Goal: Task Accomplishment & Management: Use online tool/utility

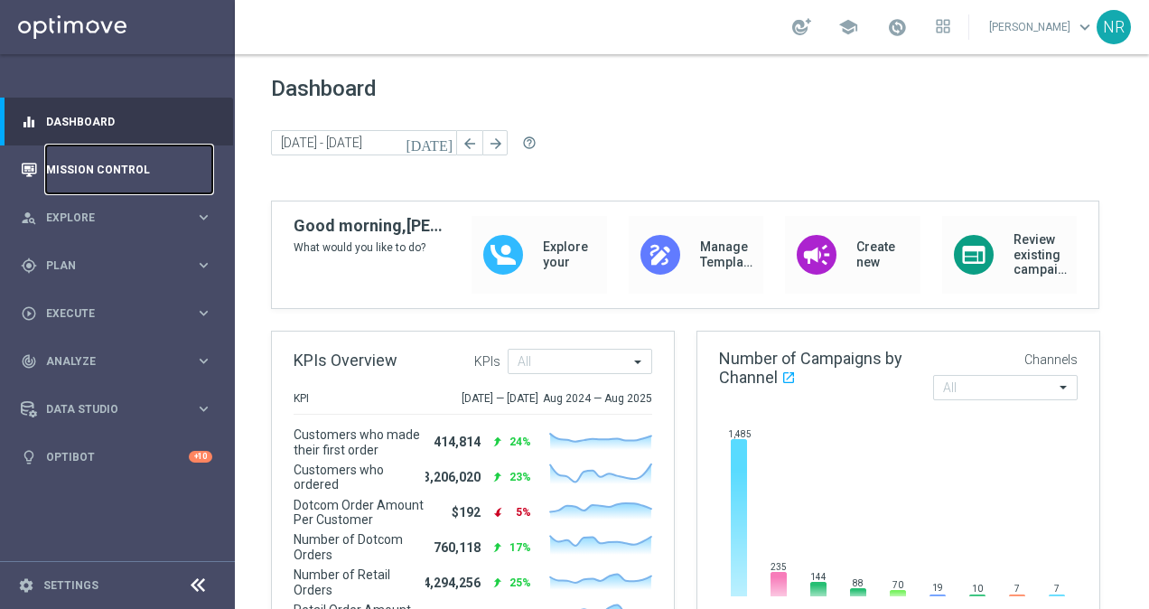
click at [143, 177] on link "Mission Control" at bounding box center [129, 169] width 166 height 48
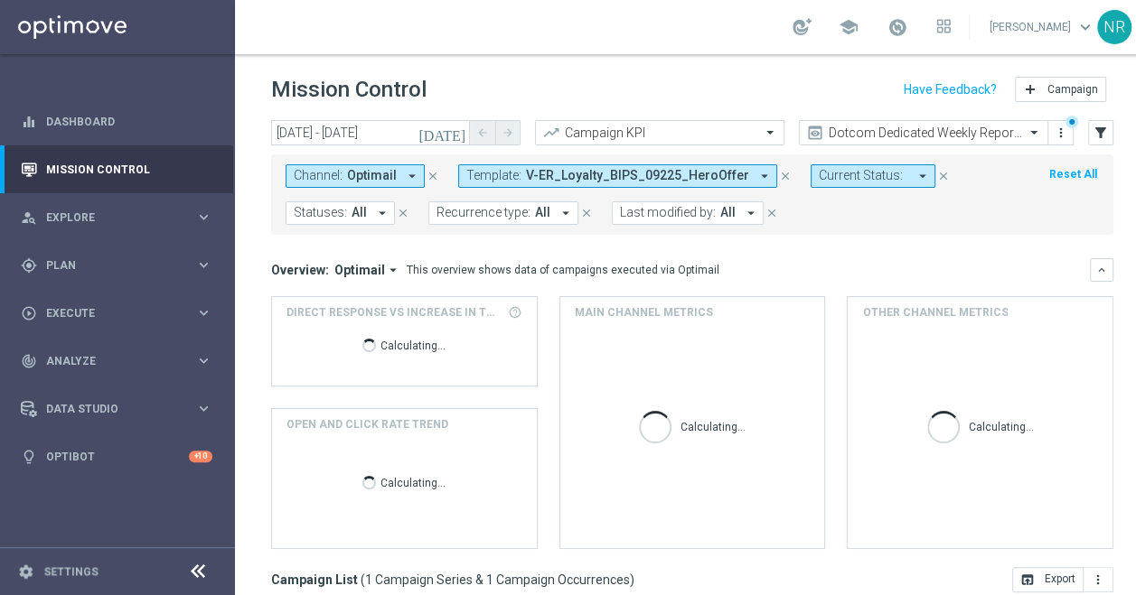
click at [687, 168] on span "V-ER_Loyalty_BIPS_09225_HeroOffer" at bounding box center [637, 175] width 223 height 15
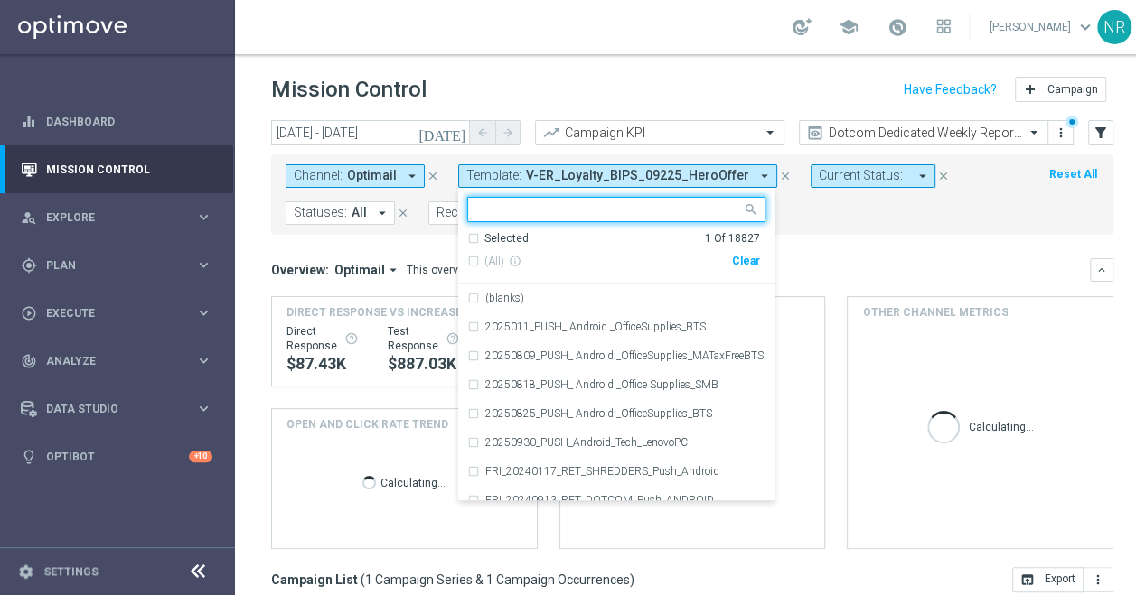
click at [0, 0] on div "Clear" at bounding box center [0, 0] width 0 height 0
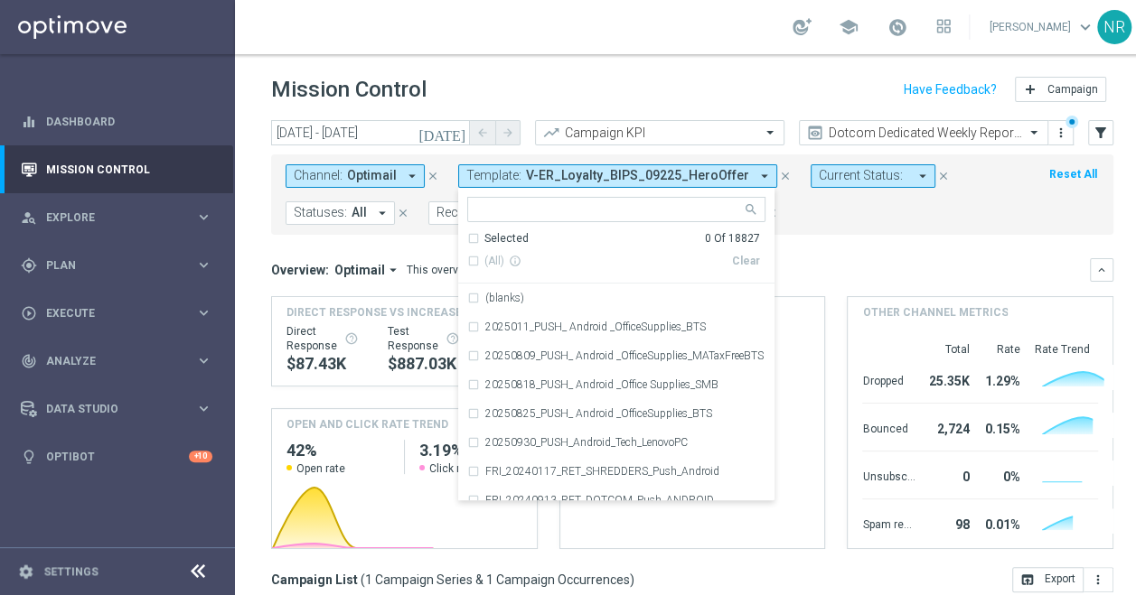
click at [560, 209] on input "text" at bounding box center [609, 209] width 265 height 15
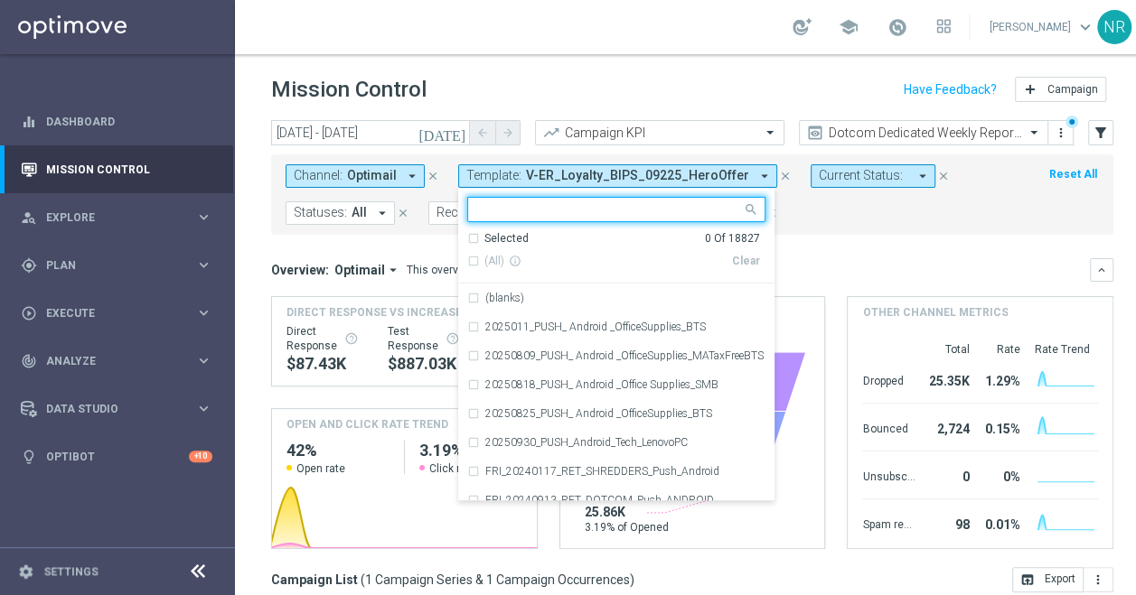
click at [427, 175] on icon "close" at bounding box center [433, 176] width 13 height 13
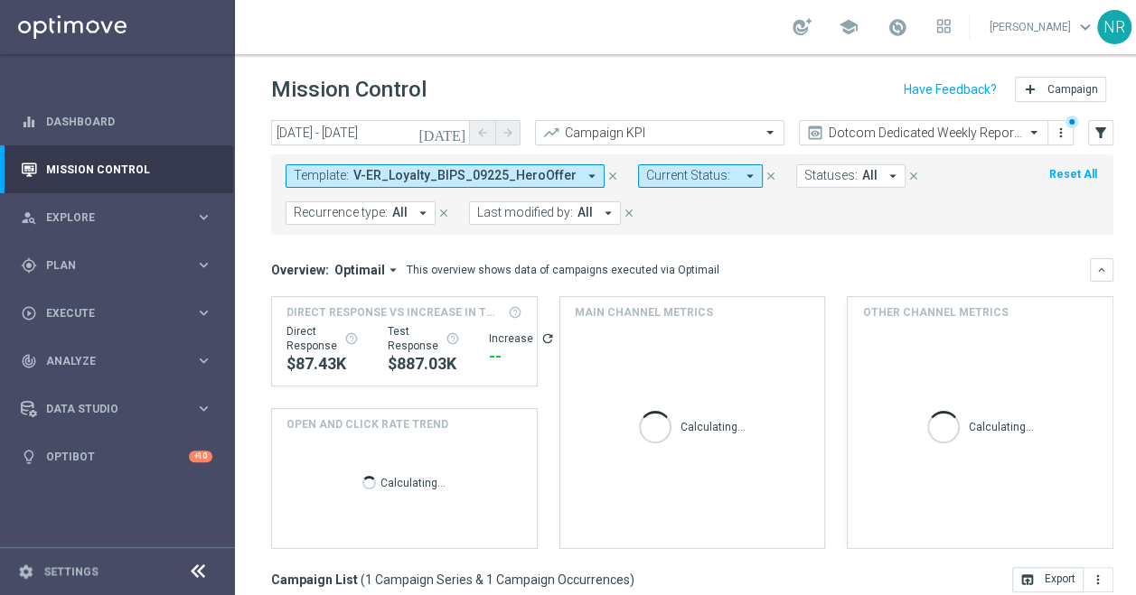
click at [546, 179] on span "V-ER_Loyalty_BIPS_09225_HeroOffer" at bounding box center [464, 175] width 223 height 15
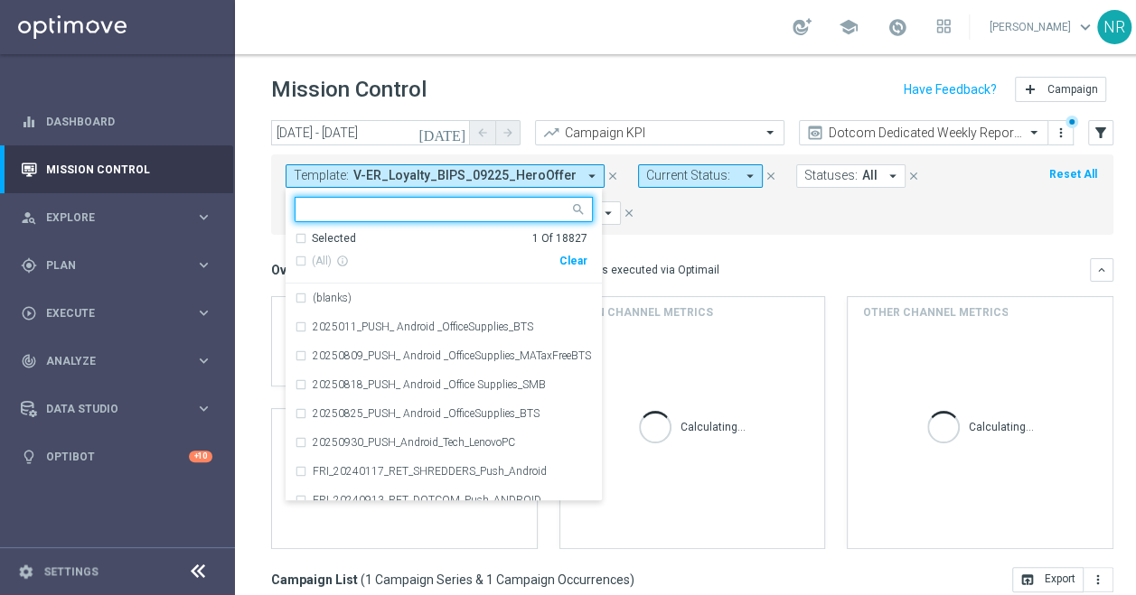
click at [0, 0] on div "Clear" at bounding box center [0, 0] width 0 height 0
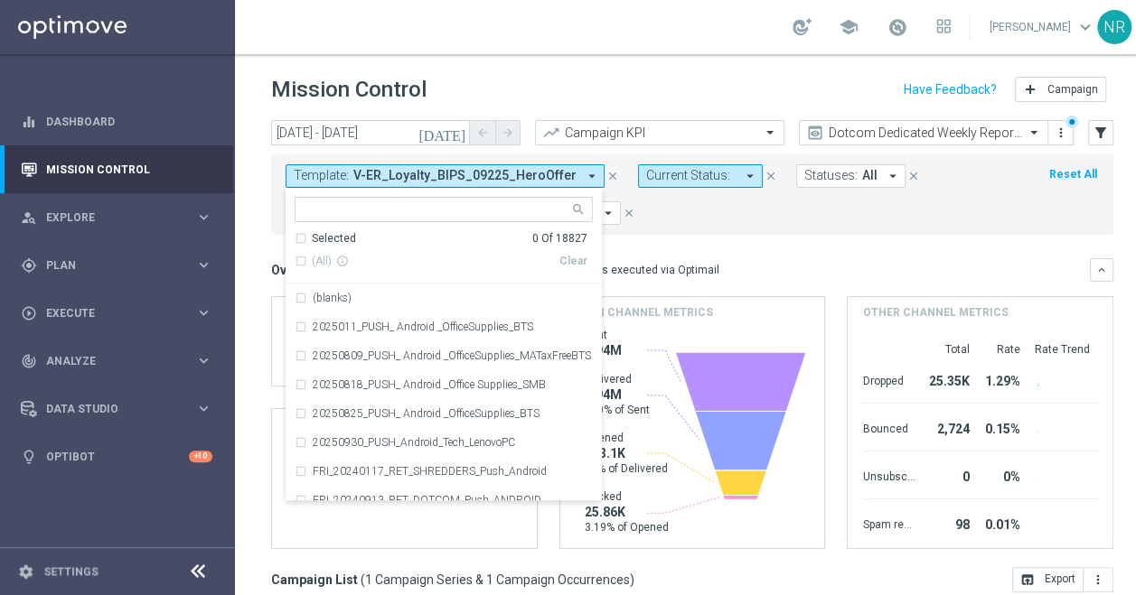
click at [497, 220] on div at bounding box center [435, 211] width 267 height 18
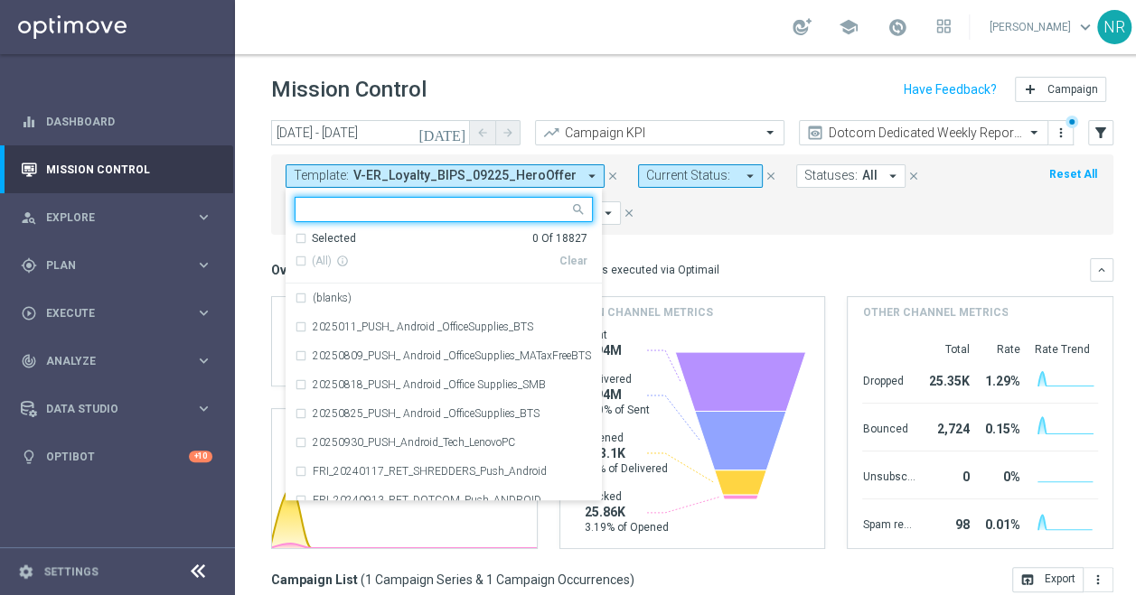
paste input "DOTCOMBUSINESS2024"
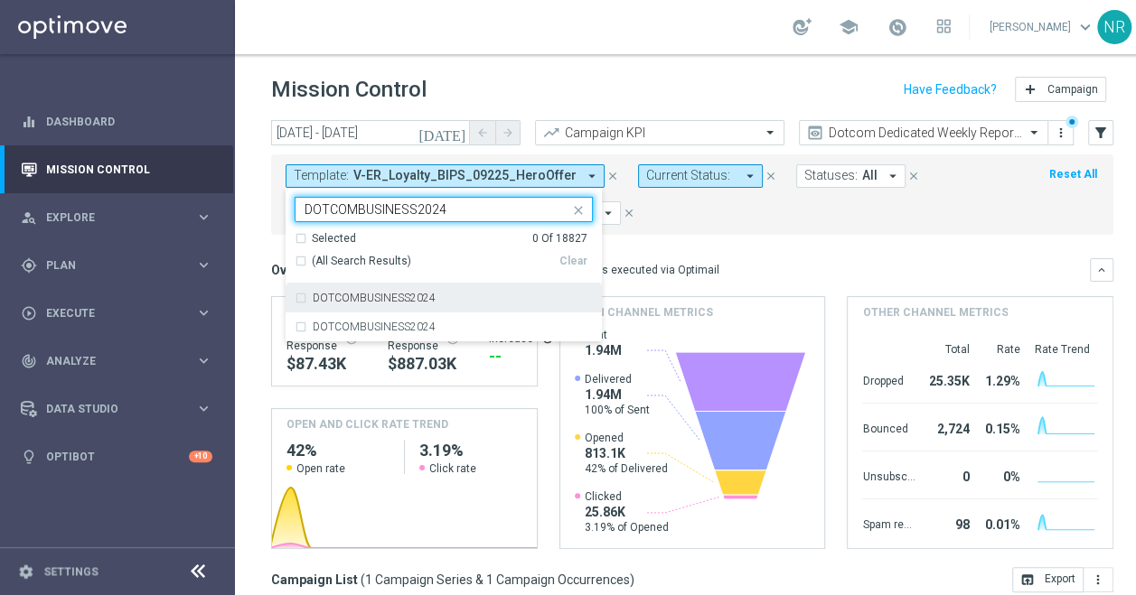
click at [421, 300] on label "DOTCOMBUSINESS2024" at bounding box center [374, 298] width 123 height 11
type input "DOTCOMBUSINESS2024"
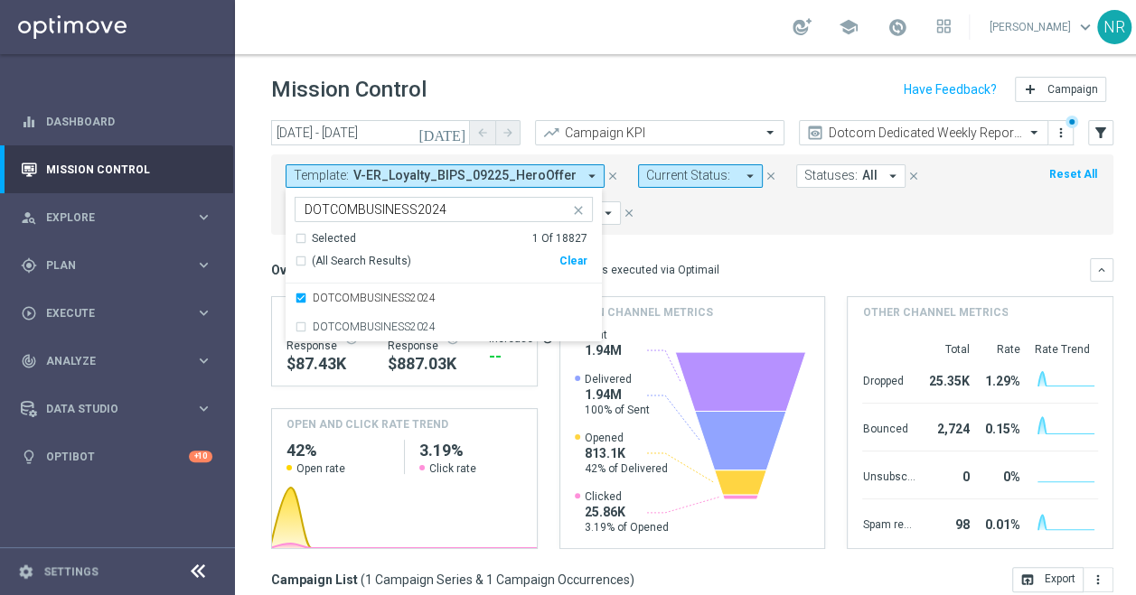
click at [779, 206] on form "Template: V-ER_Loyalty_BIPS_09225_HeroOffer arrow_drop_down DOTCOMBUSINESS2024 …" at bounding box center [652, 194] width 733 height 61
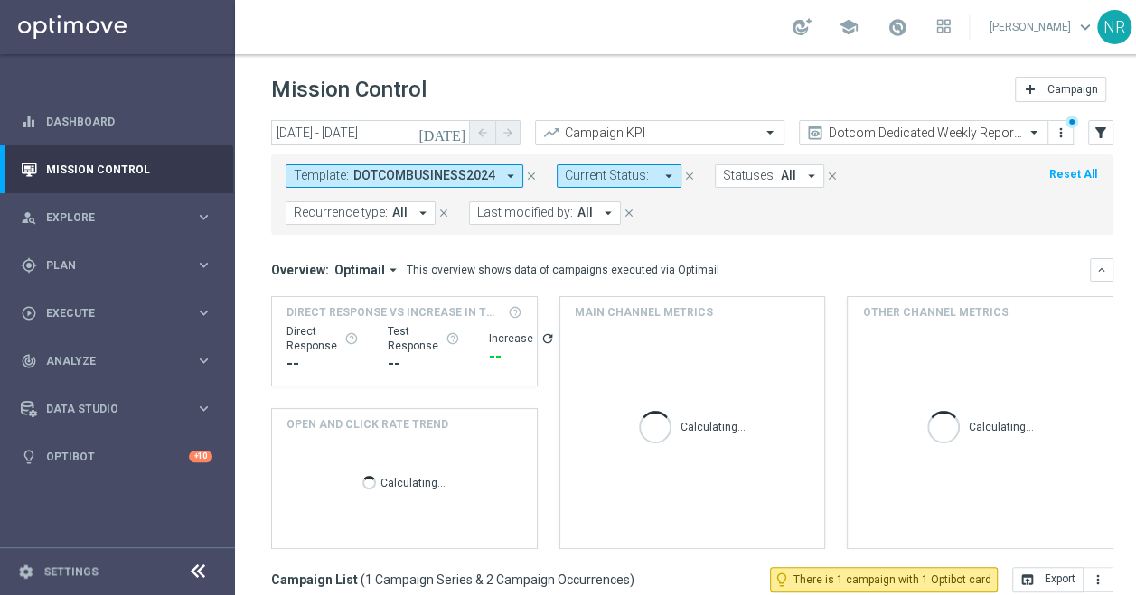
scroll to position [329, 0]
